Goal: Use online tool/utility: Utilize a website feature to perform a specific function

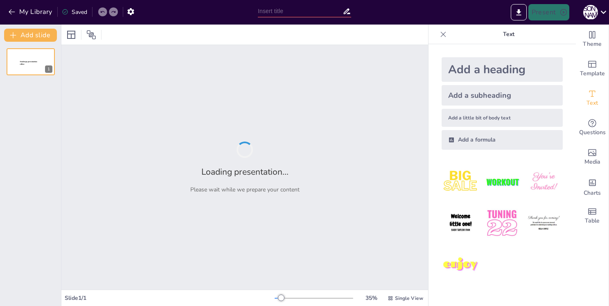
type input "Imported Презентация ООО Лидер4.pptx"
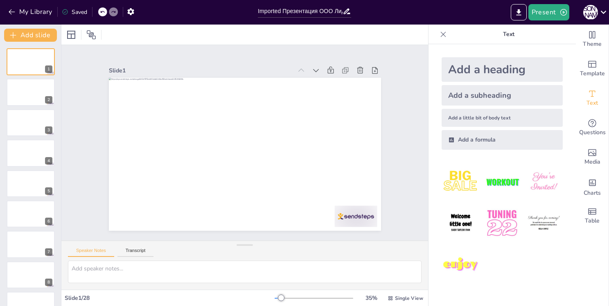
click at [471, 94] on div "Add a subheading" at bounding box center [502, 95] width 121 height 20
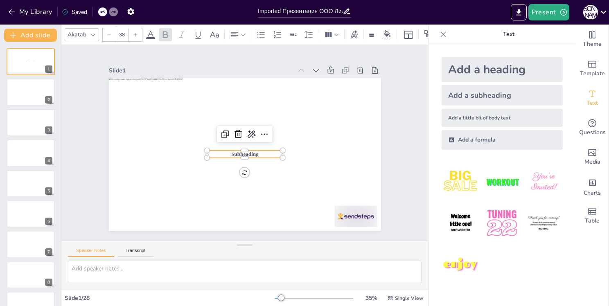
click at [484, 69] on div "Add a heading" at bounding box center [502, 69] width 121 height 25
type input "68"
click at [274, 157] on p "Heading" at bounding box center [244, 154] width 120 height 26
click at [140, 250] on button "Transcript" at bounding box center [136, 252] width 36 height 9
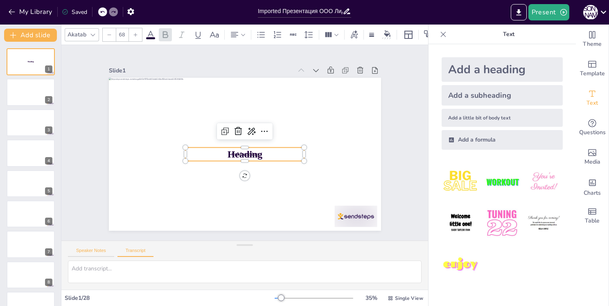
click at [88, 251] on button "Speaker Notes" at bounding box center [91, 252] width 46 height 9
click at [100, 272] on textarea at bounding box center [245, 272] width 354 height 23
click at [124, 250] on button "Transcript" at bounding box center [136, 252] width 36 height 9
click at [100, 250] on button "Speaker Notes" at bounding box center [91, 252] width 46 height 9
click at [235, 126] on icon at bounding box center [240, 129] width 11 height 11
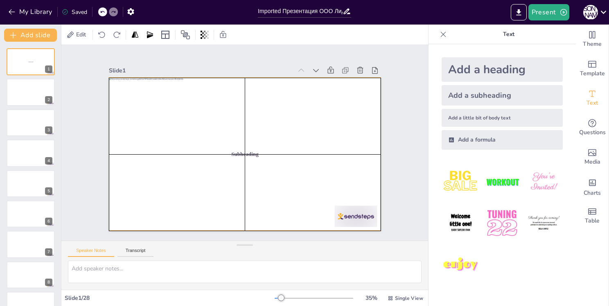
click at [293, 145] on div at bounding box center [242, 154] width 298 height 206
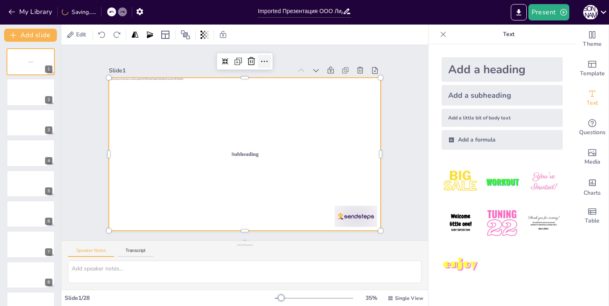
click at [275, 61] on icon at bounding box center [280, 66] width 11 height 11
